Goal: Task Accomplishment & Management: Complete application form

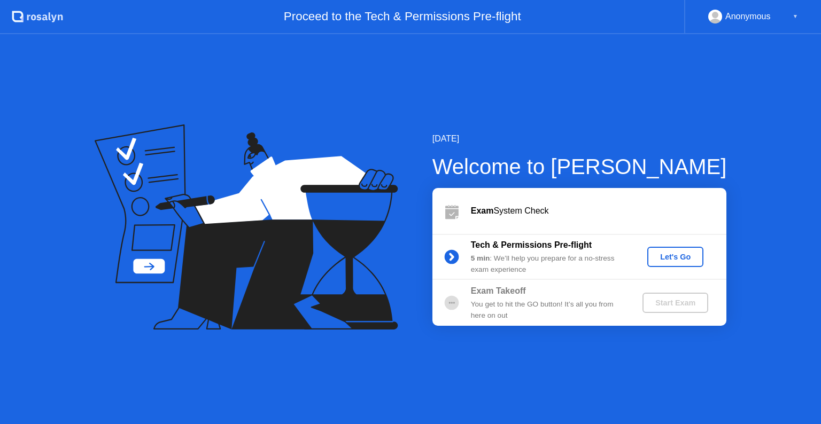
click at [672, 255] on div "Let's Go" at bounding box center [675, 257] width 48 height 9
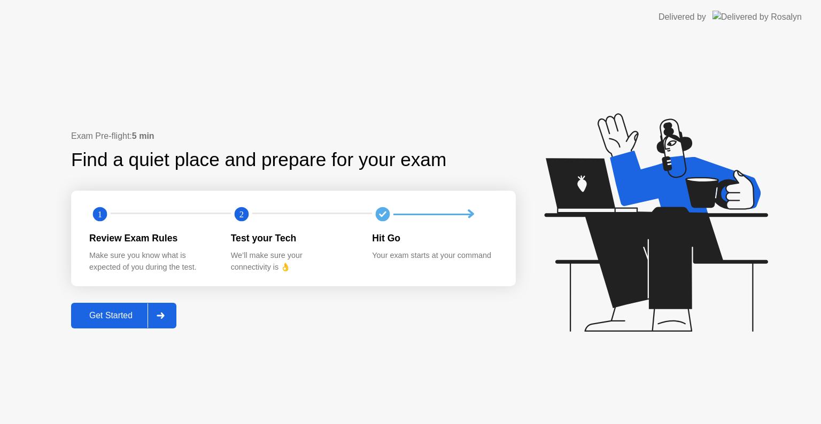
click at [165, 308] on div at bounding box center [160, 315] width 26 height 25
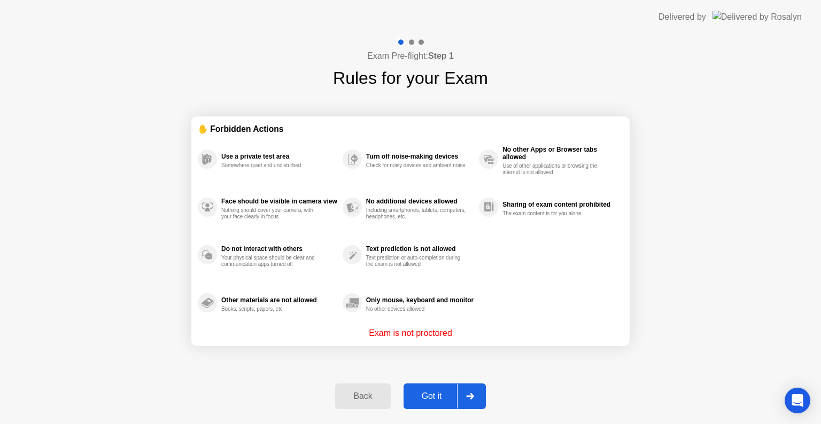
click at [453, 395] on div "Got it" at bounding box center [432, 397] width 50 height 10
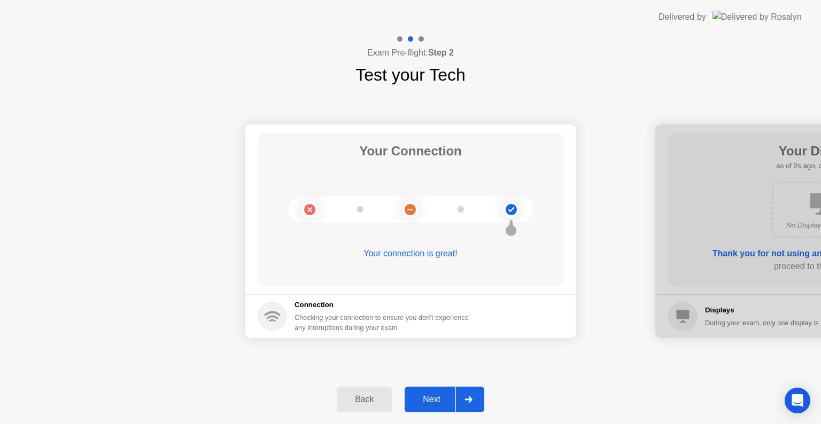
click at [449, 395] on div "Next" at bounding box center [432, 400] width 48 height 10
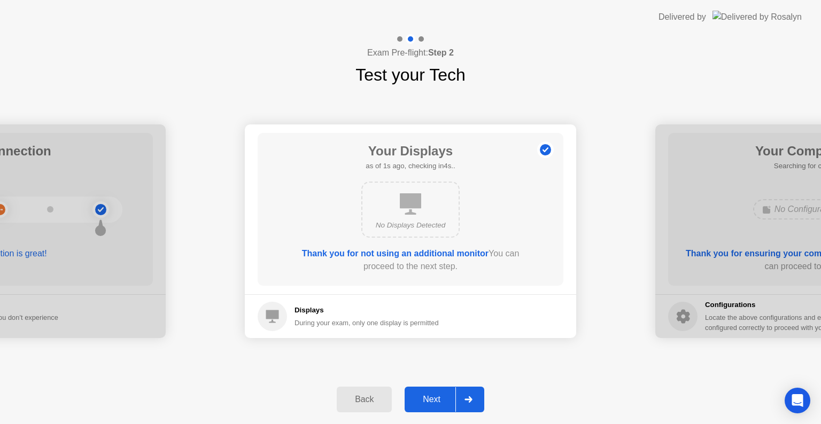
click at [449, 395] on div "Next" at bounding box center [432, 400] width 48 height 10
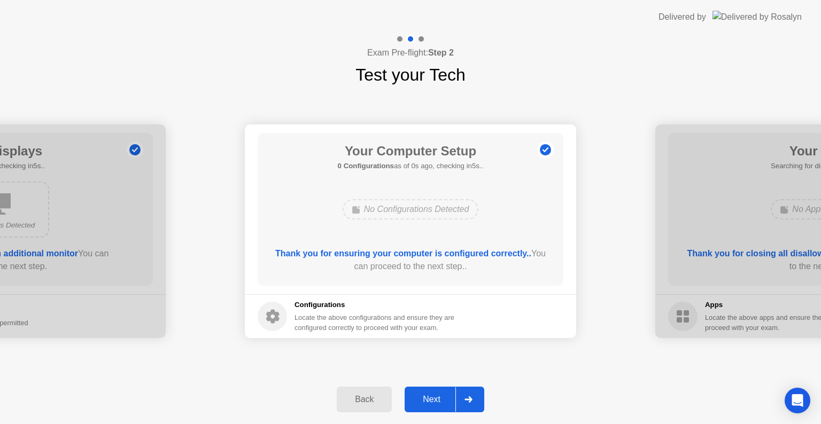
click at [449, 395] on div "Next" at bounding box center [432, 400] width 48 height 10
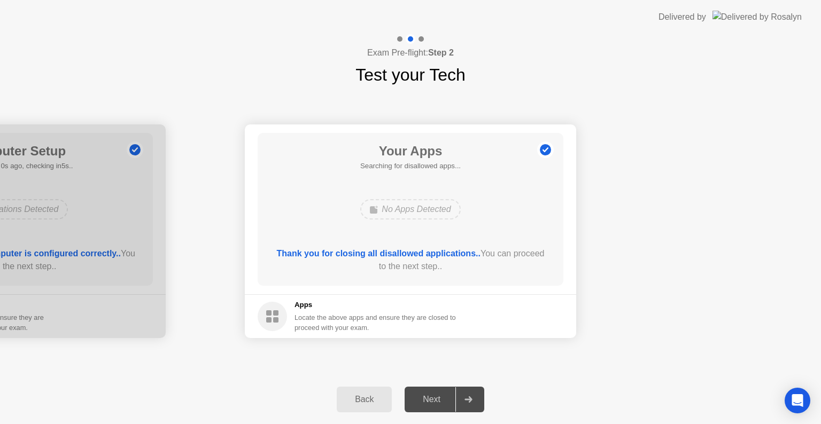
click at [449, 395] on div "Next" at bounding box center [432, 400] width 48 height 10
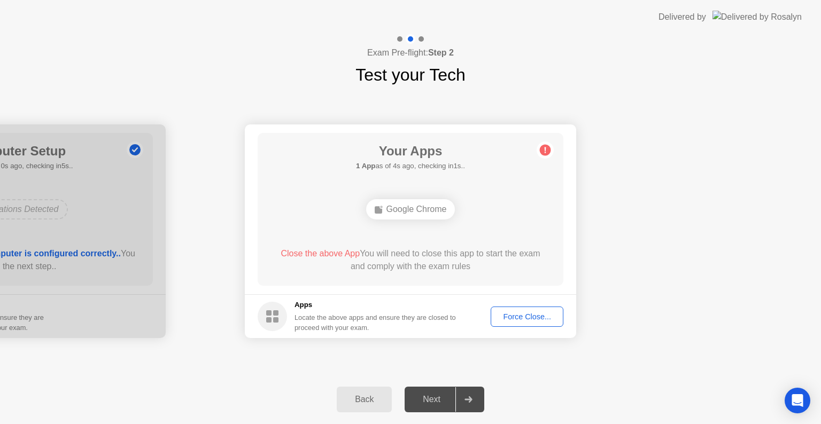
click at [516, 322] on button "Force Close..." at bounding box center [526, 317] width 73 height 20
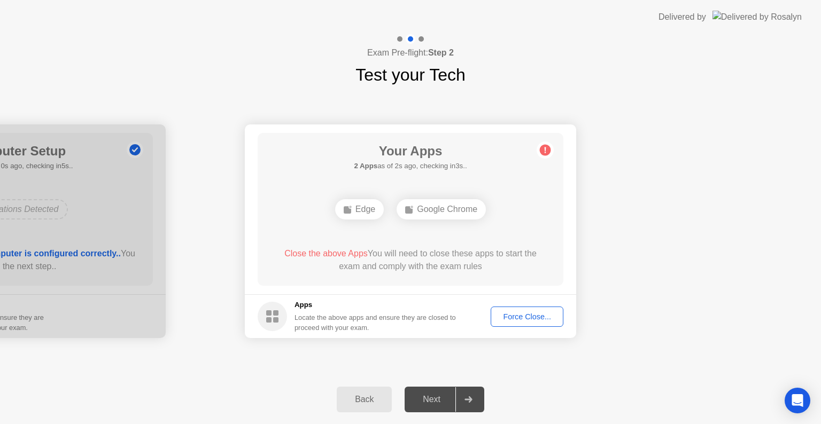
click at [352, 212] on div "Edge" at bounding box center [359, 209] width 49 height 20
click at [427, 211] on div "Google Chrome" at bounding box center [440, 209] width 89 height 20
click at [417, 38] on div at bounding box center [410, 39] width 31 height 10
click at [498, 275] on div "Close the above Apps You will need to close these apps to start the exam and co…" at bounding box center [410, 262] width 275 height 30
click at [303, 255] on span "Close the above Apps" at bounding box center [325, 253] width 83 height 9
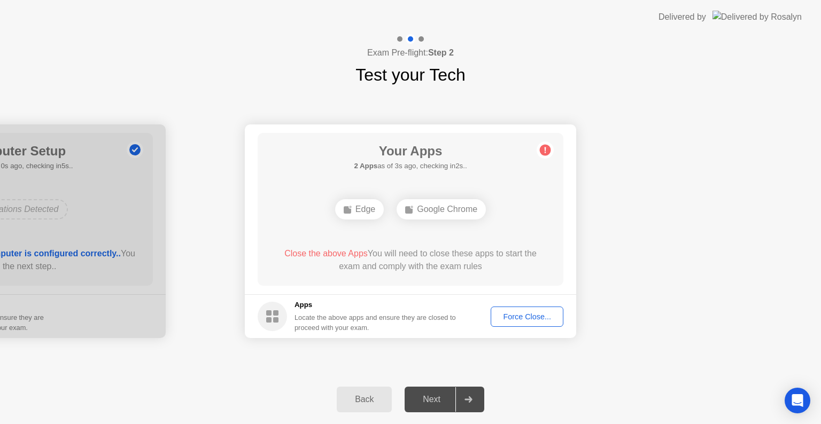
click at [276, 308] on circle at bounding box center [272, 316] width 29 height 29
click at [525, 308] on button "Force Close..." at bounding box center [526, 317] width 73 height 20
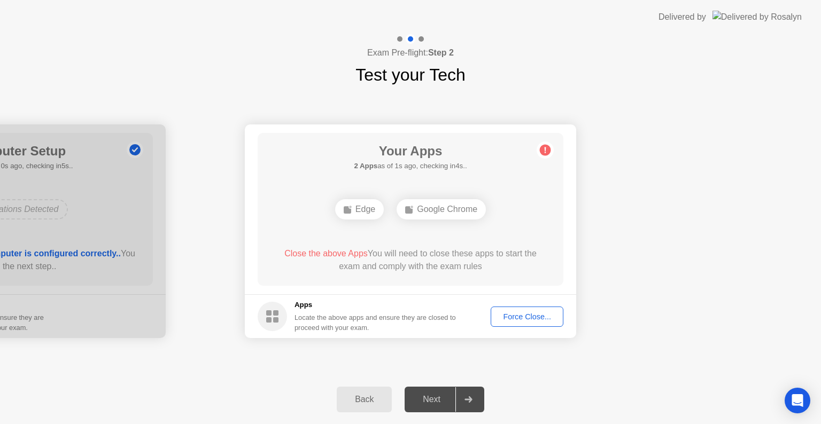
click at [521, 317] on div "Force Close..." at bounding box center [526, 317] width 65 height 9
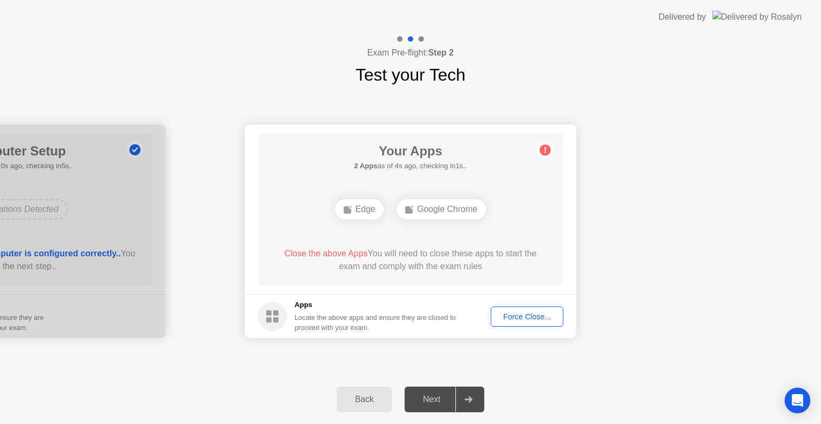
click at [452, 402] on div "Next" at bounding box center [432, 400] width 48 height 10
drag, startPoint x: 452, startPoint y: 402, endPoint x: 455, endPoint y: 427, distance: 25.3
click at [455, 424] on html "Delivered by Exam Pre-flight: Step 2 Test your Tech Your Connection Your connec…" at bounding box center [410, 212] width 821 height 424
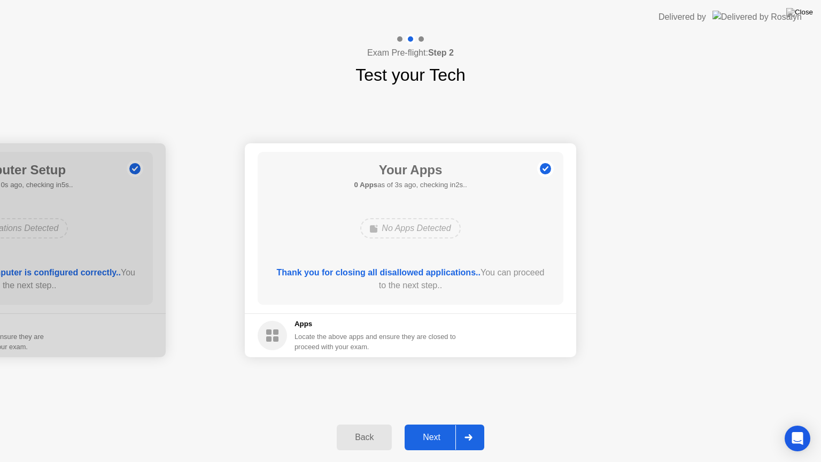
click at [462, 424] on div at bounding box center [468, 437] width 26 height 25
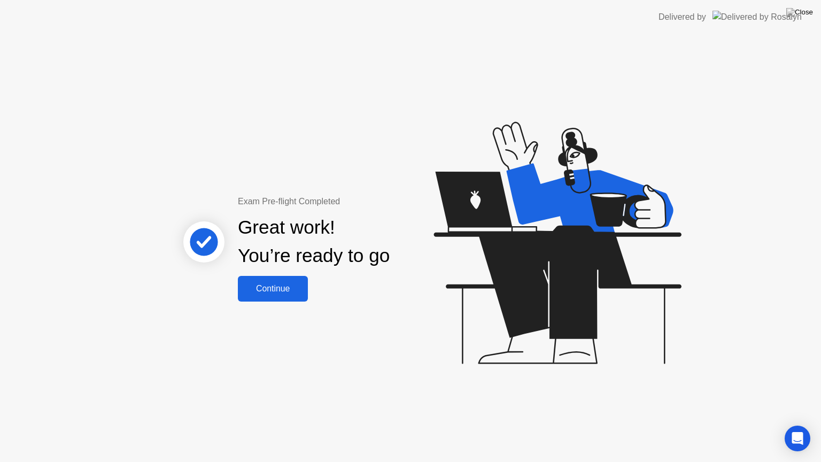
click at [295, 286] on div "Continue" at bounding box center [273, 289] width 64 height 10
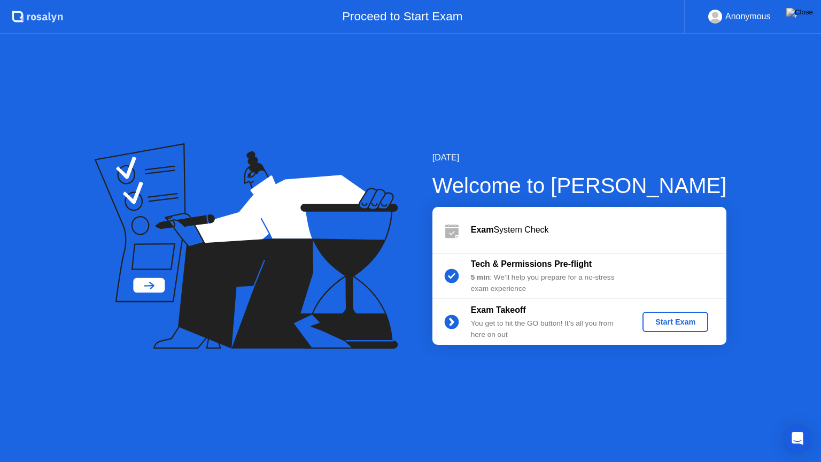
click at [691, 322] on div "Start Exam" at bounding box center [674, 321] width 57 height 9
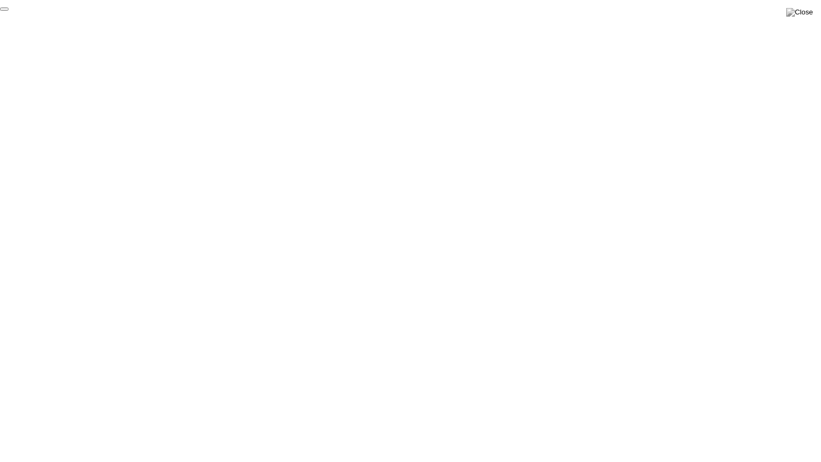
click at [9, 11] on button "End Proctoring Session" at bounding box center [4, 8] width 9 height 3
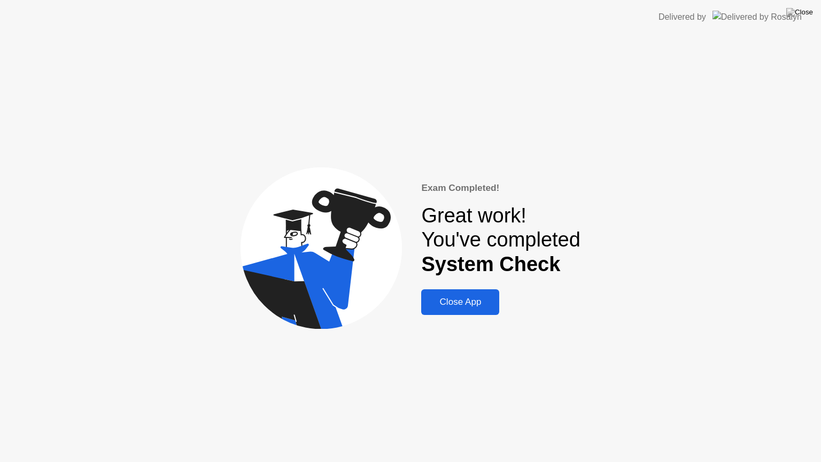
click at [462, 298] on div "Close App" at bounding box center [460, 302] width 72 height 11
